Goal: Transaction & Acquisition: Obtain resource

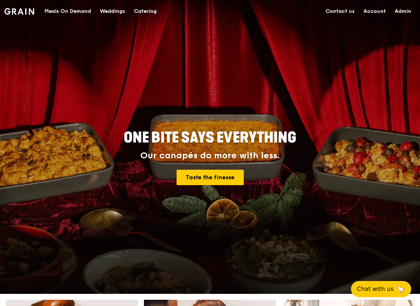
click at [82, 14] on div "Meals On Demand" at bounding box center [67, 11] width 47 height 22
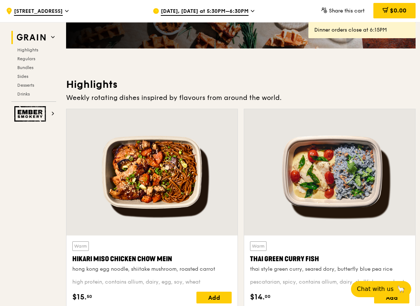
scroll to position [165, 0]
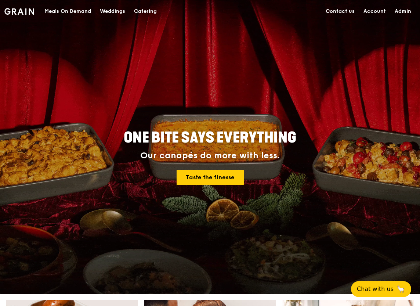
click at [155, 12] on div "Catering" at bounding box center [145, 11] width 23 height 22
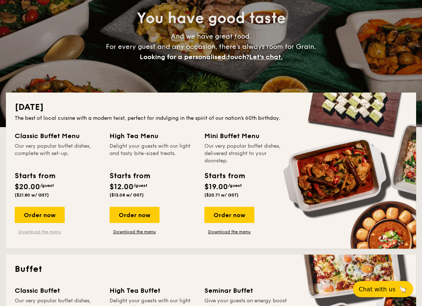
scroll to position [76, 0]
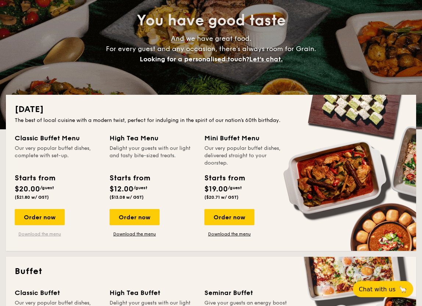
click at [45, 233] on link "Download the menu" at bounding box center [40, 234] width 50 height 6
click at [138, 235] on link "Download the menu" at bounding box center [134, 234] width 50 height 6
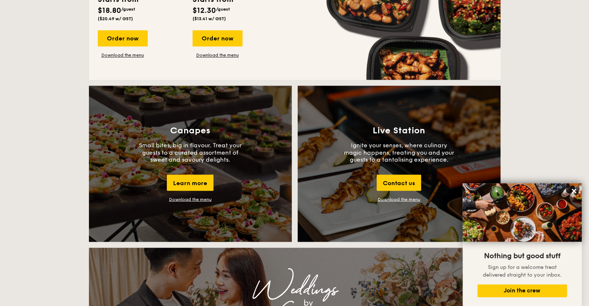
scroll to position [734, 0]
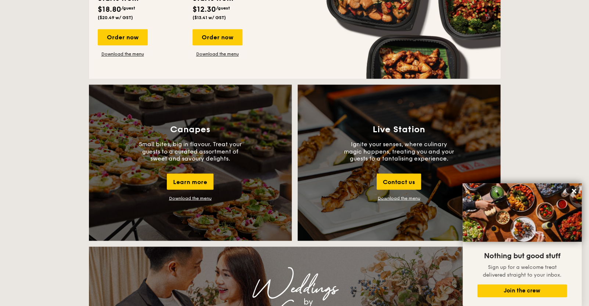
click at [197, 199] on div "Download the menu" at bounding box center [190, 197] width 43 height 5
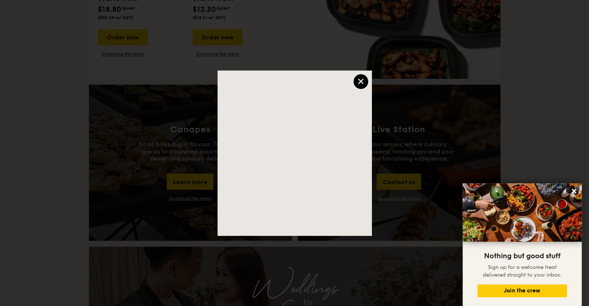
click at [364, 81] on div "×" at bounding box center [360, 81] width 15 height 15
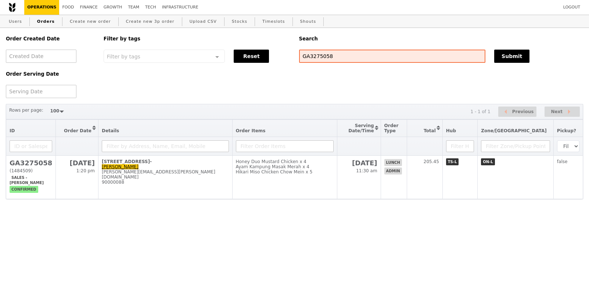
select select "100"
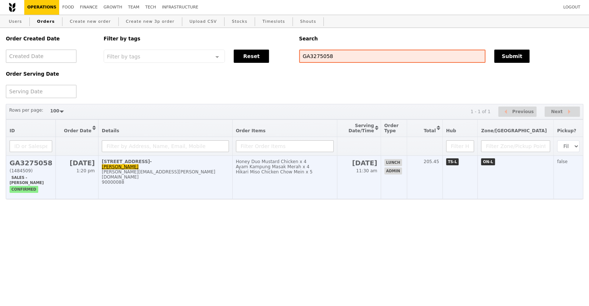
click at [29, 164] on h2 "GA3275058" at bounding box center [31, 163] width 43 height 8
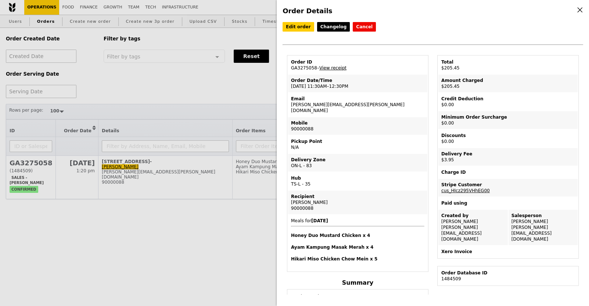
click at [337, 65] on link "View receipt" at bounding box center [332, 67] width 27 height 5
